Goal: Check status: Check status

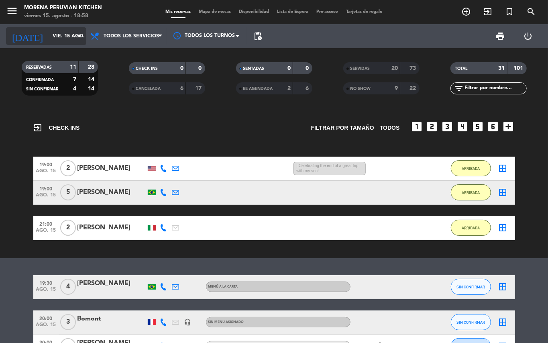
click at [81, 36] on icon "arrow_drop_down" at bounding box center [80, 36] width 10 height 10
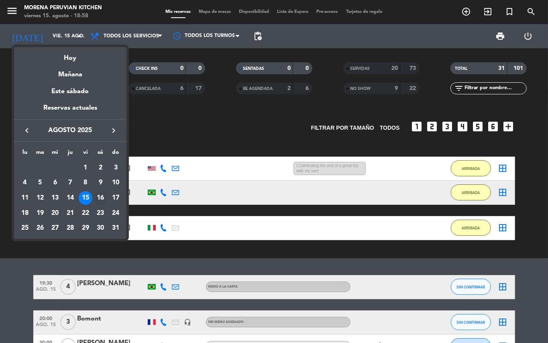
click at [100, 201] on div "16" at bounding box center [100, 198] width 14 height 14
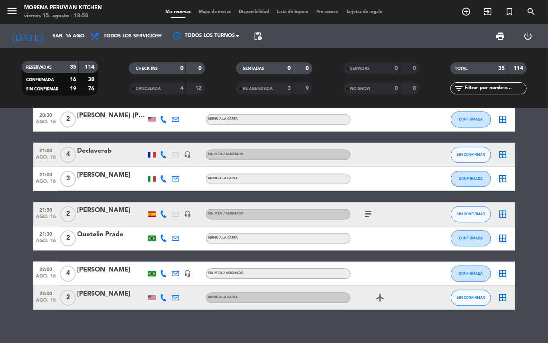
scroll to position [889, 0]
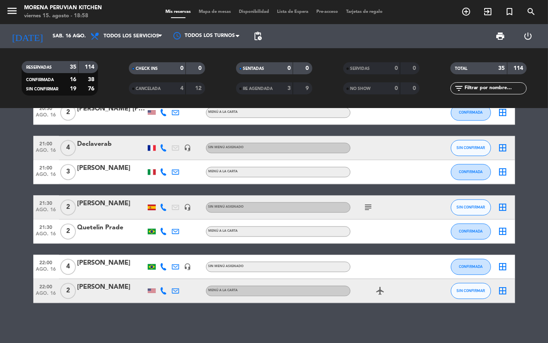
click at [374, 212] on div "subject" at bounding box center [386, 207] width 72 height 24
click at [369, 204] on icon "subject" at bounding box center [369, 208] width 10 height 10
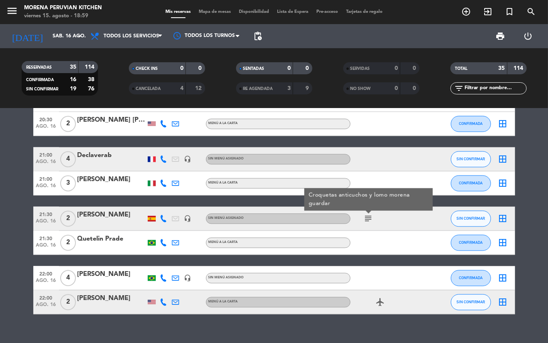
scroll to position [877, 0]
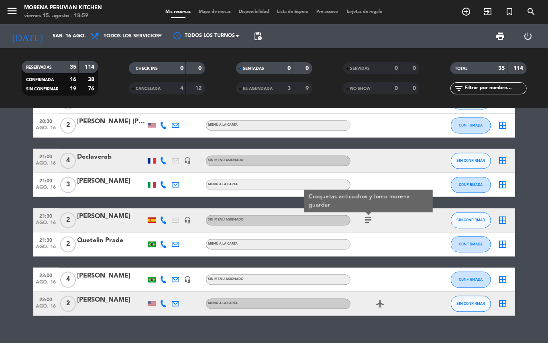
click at [85, 216] on div "[PERSON_NAME]" at bounding box center [111, 216] width 68 height 10
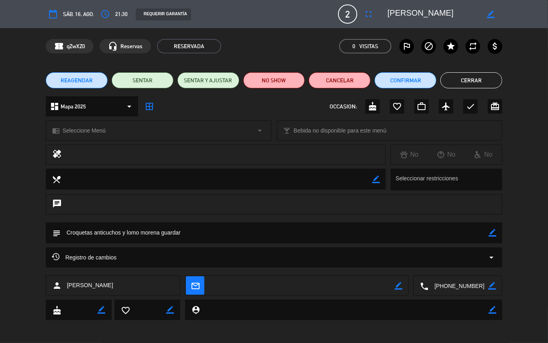
scroll to position [0, 0]
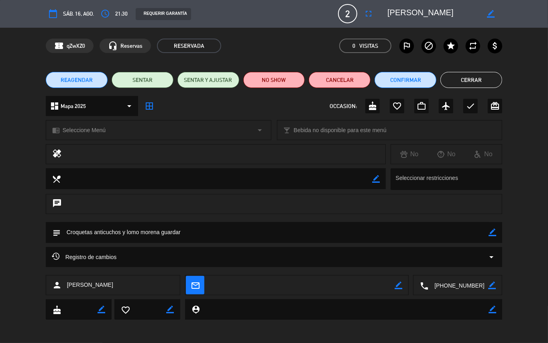
click at [100, 252] on span "Registro de cambios" at bounding box center [84, 257] width 65 height 10
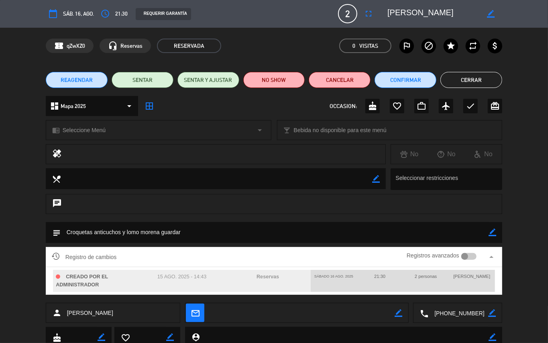
click at [198, 279] on div "15 ago. 2025 - 14:43" at bounding box center [182, 281] width 86 height 22
click at [207, 274] on div "15 ago. 2025 - 14:43" at bounding box center [182, 281] width 86 height 22
drag, startPoint x: 209, startPoint y: 273, endPoint x: 214, endPoint y: 268, distance: 7.4
click at [209, 274] on div "15 ago. 2025 - 14:43" at bounding box center [182, 281] width 86 height 22
click at [452, 75] on button "Cerrar" at bounding box center [471, 80] width 62 height 16
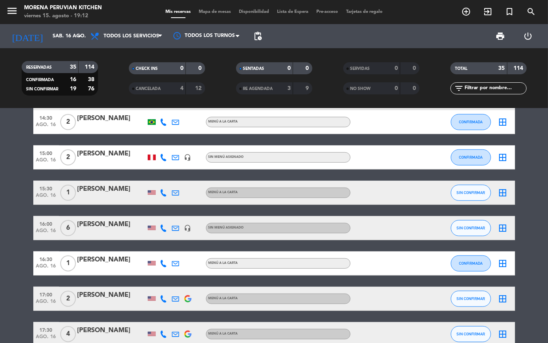
scroll to position [0, 0]
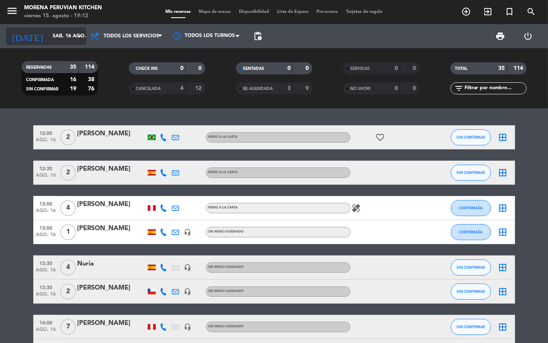
click at [72, 30] on input "sáb. 16 ago." at bounding box center [83, 36] width 68 height 14
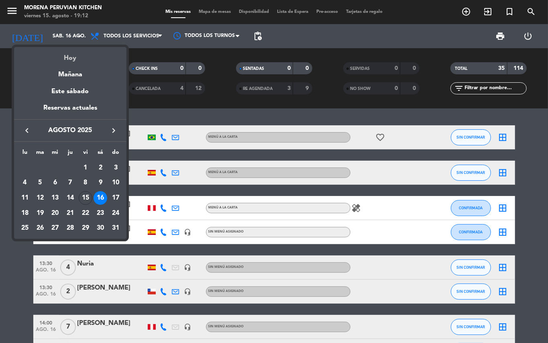
click at [79, 55] on div "Hoy" at bounding box center [70, 55] width 112 height 16
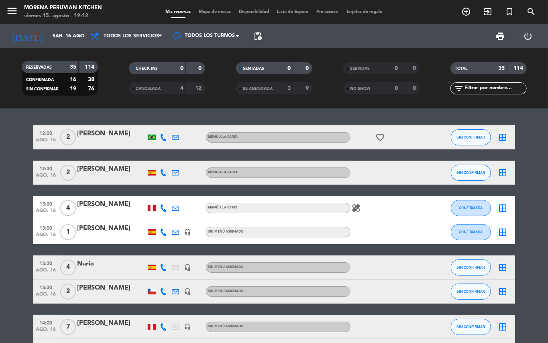
type input "vie. 15 ago."
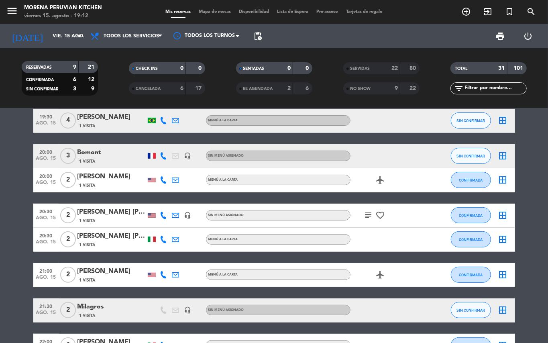
scroll to position [108, 0]
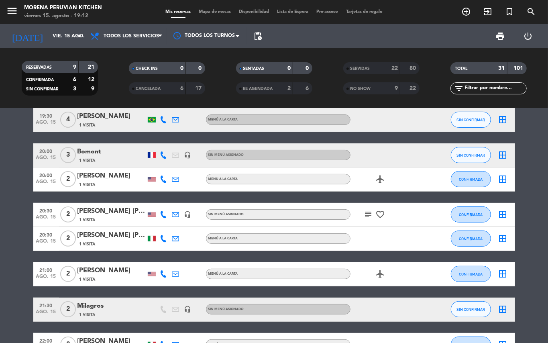
click at [371, 214] on icon "subject" at bounding box center [369, 214] width 10 height 10
click at [542, 85] on div "RESERVADAS 9 21 CONFIRMADA 6 12 SIN CONFIRMAR 3 9 CHECK INS 0 0 CANCELADA 6 17 …" at bounding box center [274, 78] width 548 height 44
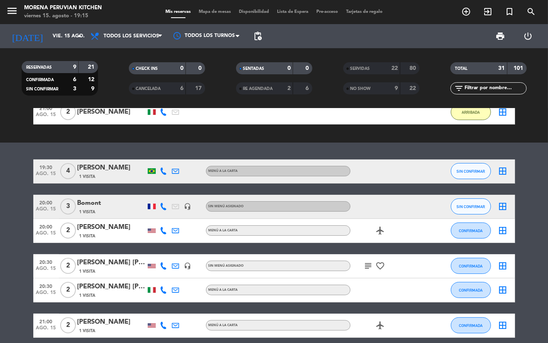
scroll to position [0, 0]
